Goal: Transaction & Acquisition: Obtain resource

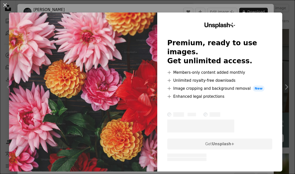
scroll to position [1326, 0]
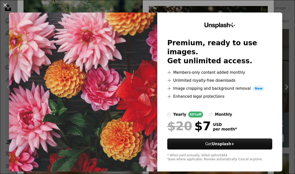
click at [293, 8] on div "An X shape Unsplash+ Premium, ready to use images. Get unlimited access. A plus…" at bounding box center [147, 87] width 295 height 174
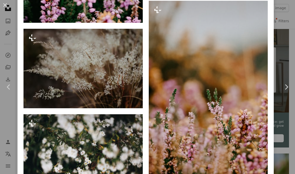
scroll to position [1033, 0]
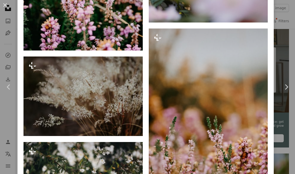
click at [288, 42] on div "An X shape Chevron left Chevron right [PERSON_NAME] For Unsplash+ A heart A plu…" at bounding box center [147, 87] width 295 height 174
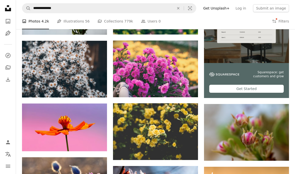
scroll to position [147, 0]
click at [172, 71] on img at bounding box center [155, 69] width 85 height 57
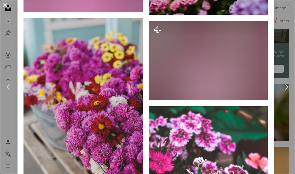
scroll to position [593, 0]
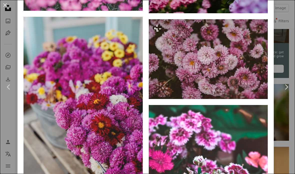
click at [243, 70] on img at bounding box center [208, 59] width 119 height 80
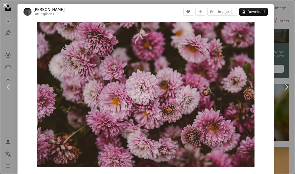
click at [267, 13] on button "A lock Download" at bounding box center [254, 12] width 29 height 8
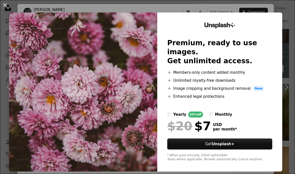
click at [291, 9] on div "An X shape Unsplash+ Premium, ready to use images. Get unlimited access. A plus…" at bounding box center [147, 87] width 295 height 174
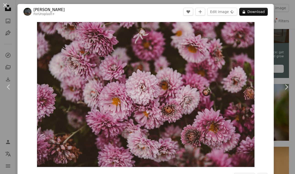
click at [285, 46] on div "An X shape Chevron left Chevron right [PERSON_NAME] For Unsplash+ A heart A plu…" at bounding box center [147, 87] width 295 height 174
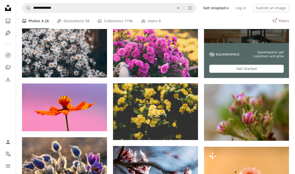
click at [246, 11] on link "Log in" at bounding box center [241, 8] width 17 height 8
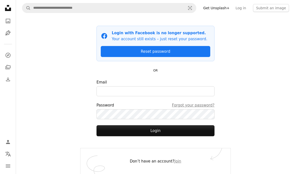
click at [211, 93] on input "Email" at bounding box center [156, 91] width 118 height 10
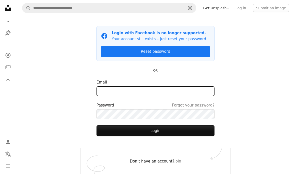
type input "**********"
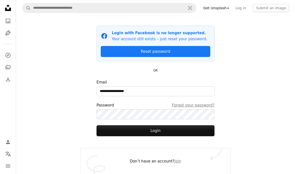
click at [188, 132] on button "Login" at bounding box center [156, 130] width 118 height 11
